Goal: Task Accomplishment & Management: Use online tool/utility

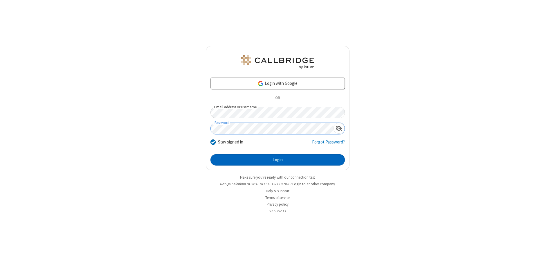
click at [278, 160] on button "Login" at bounding box center [278, 160] width 135 height 12
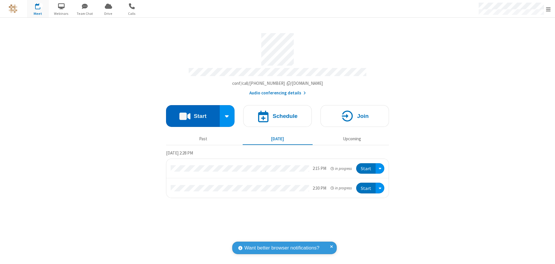
click at [193, 114] on button "Start" at bounding box center [193, 116] width 54 height 22
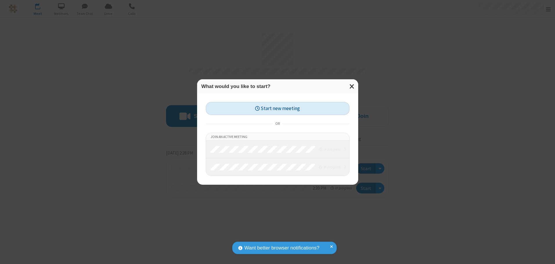
click at [278, 108] on button "Start new meeting" at bounding box center [278, 108] width 144 height 13
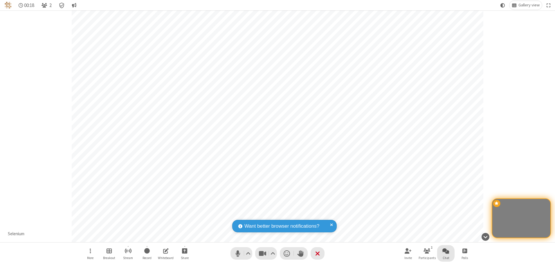
click at [446, 251] on span "Open chat" at bounding box center [446, 250] width 7 height 7
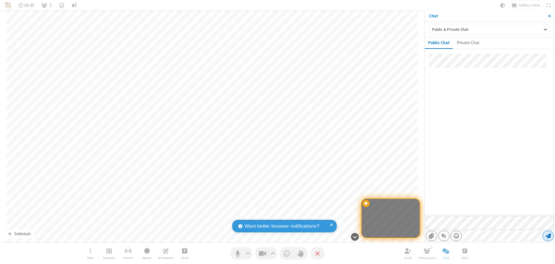
click at [548, 236] on span "Send message" at bounding box center [548, 236] width 5 height 6
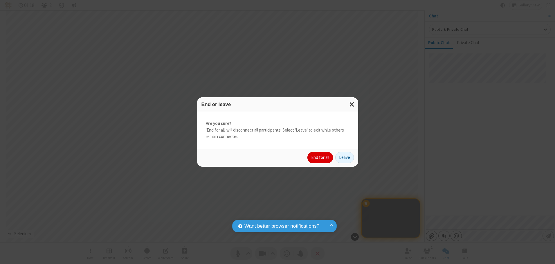
click at [321, 157] on button "End for all" at bounding box center [321, 158] width 26 height 12
